Goal: Find specific page/section: Find specific page/section

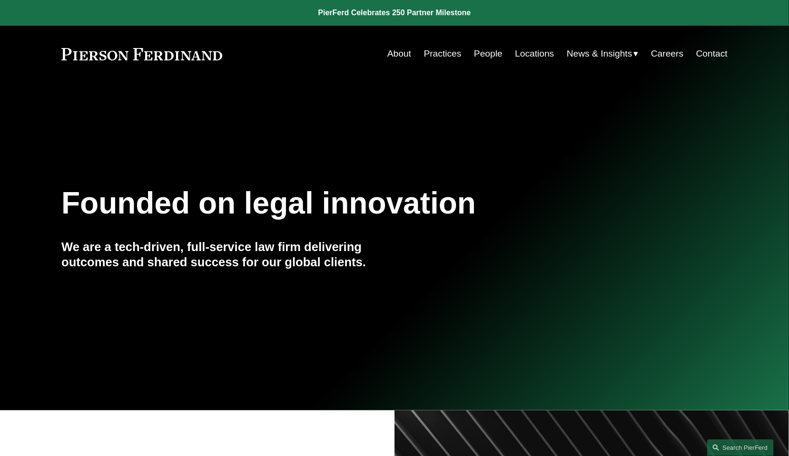
click at [483, 51] on link "People" at bounding box center [488, 54] width 29 height 18
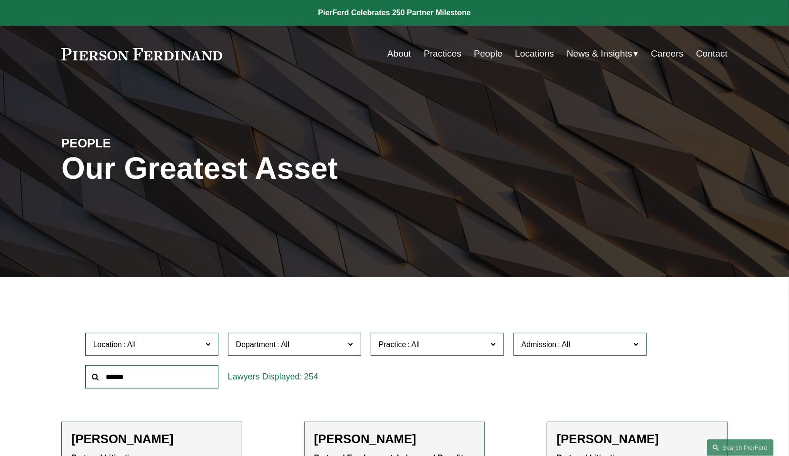
scroll to position [95, 0]
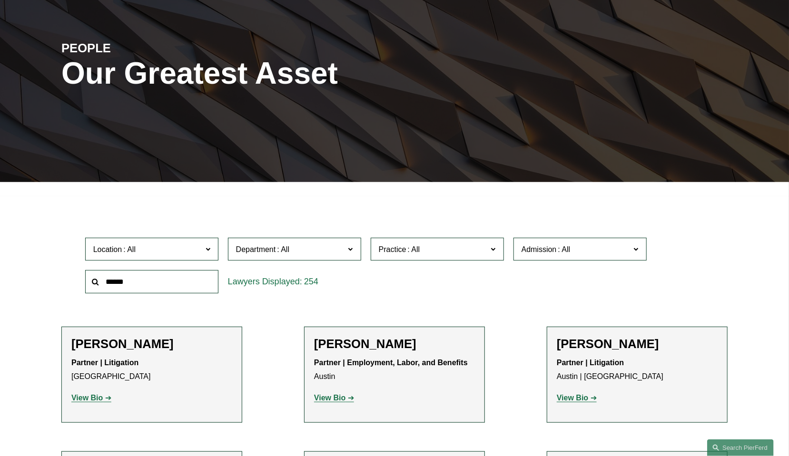
click at [150, 285] on input "text" at bounding box center [151, 281] width 133 height 23
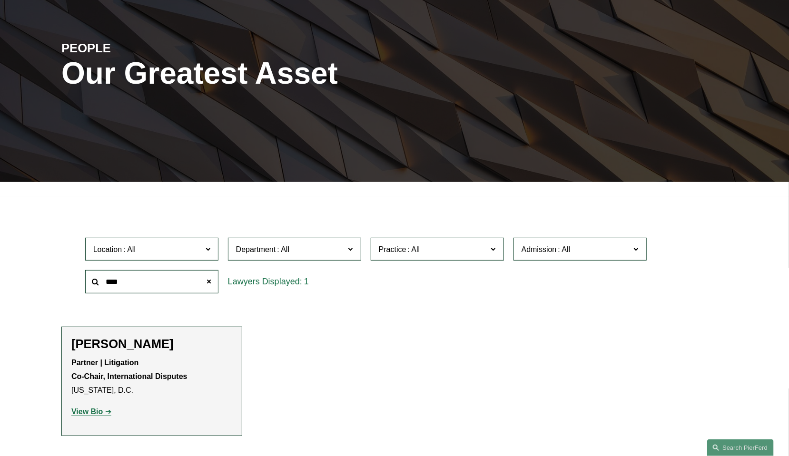
type input "****"
click at [251, 284] on div "1" at bounding box center [294, 281] width 133 height 23
click at [84, 413] on strong "View Bio" at bounding box center [86, 412] width 31 height 8
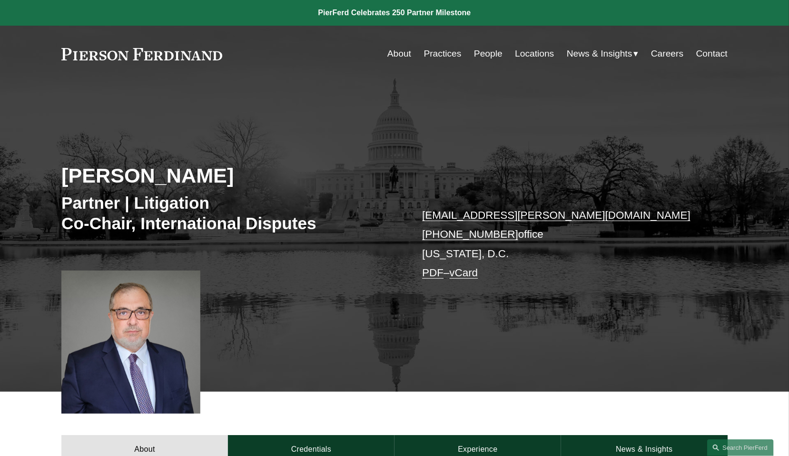
click at [436, 274] on link "PDF" at bounding box center [432, 273] width 21 height 12
